Goal: Complete application form

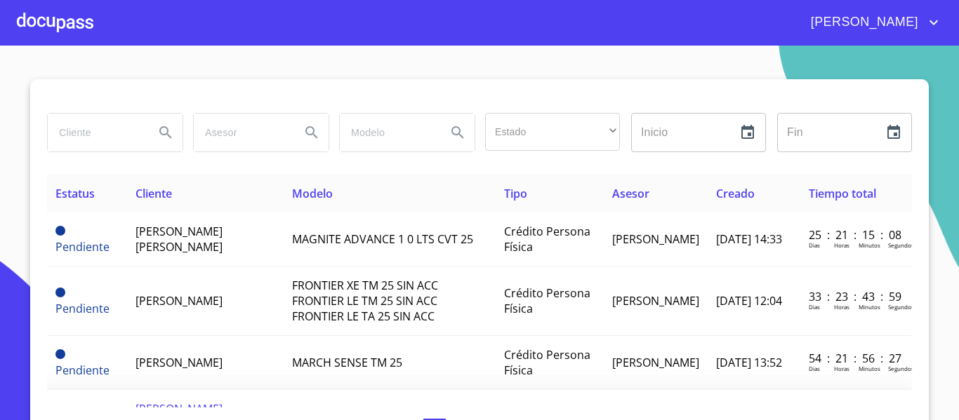
scroll to position [140, 0]
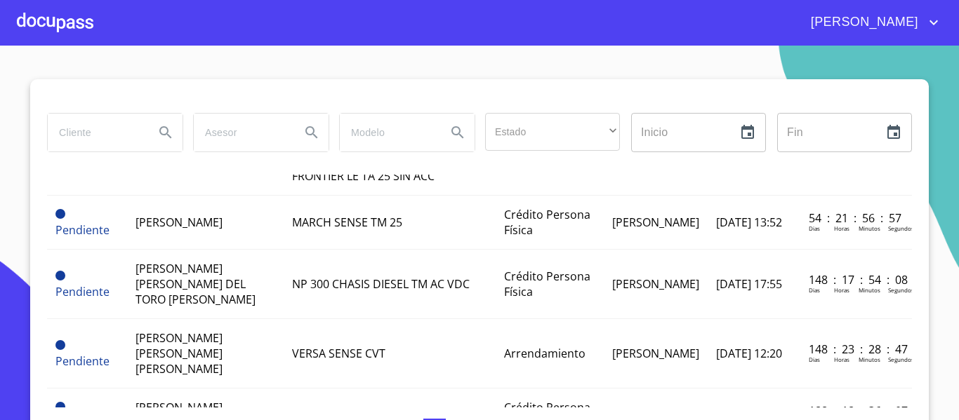
click at [105, 126] on input "search" at bounding box center [95, 133] width 95 height 38
type input "[PERSON_NAME]"
click at [170, 133] on button "Search" at bounding box center [166, 133] width 34 height 34
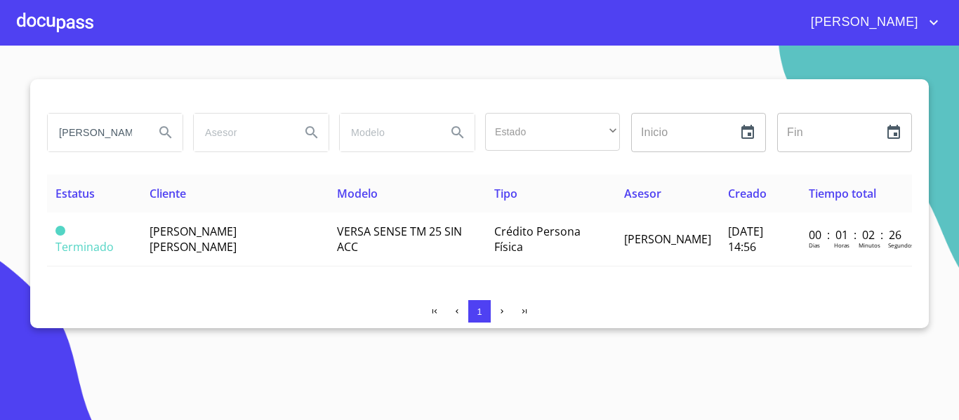
scroll to position [0, 0]
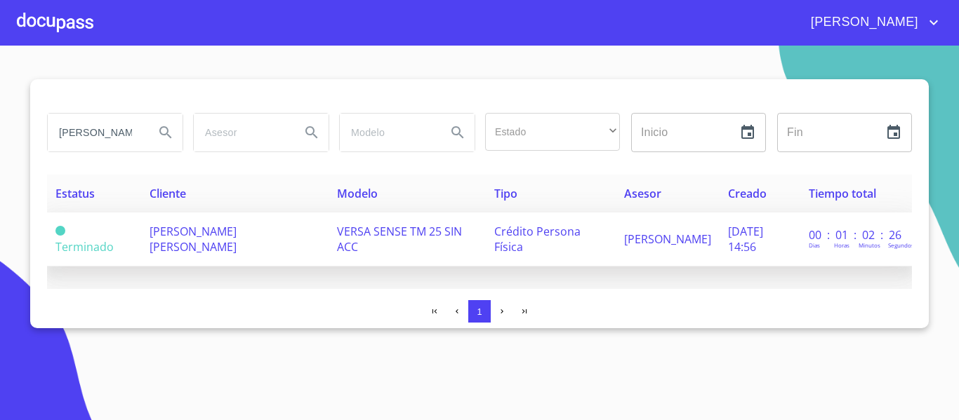
click at [221, 240] on td "[PERSON_NAME] [PERSON_NAME]" at bounding box center [234, 240] width 187 height 54
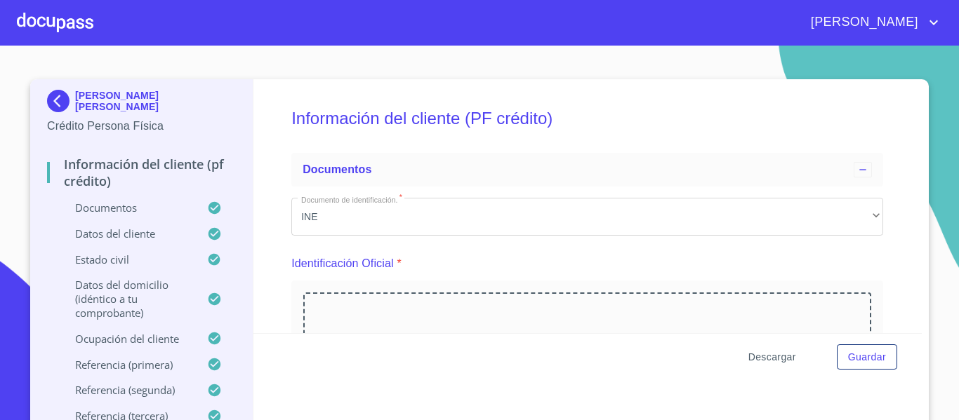
click at [748, 358] on span "Descargar" at bounding box center [772, 358] width 48 height 18
